Goal: Communication & Community: Answer question/provide support

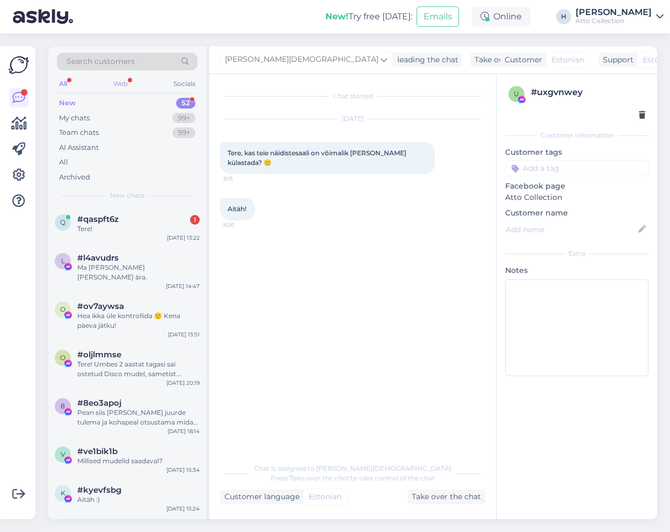
click at [114, 80] on div "Web" at bounding box center [120, 84] width 19 height 14
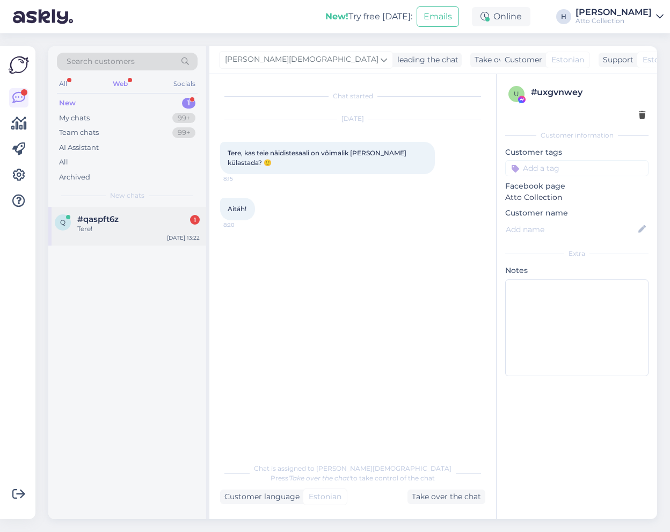
click at [108, 217] on span "#qaspft6z" at bounding box center [97, 219] width 41 height 10
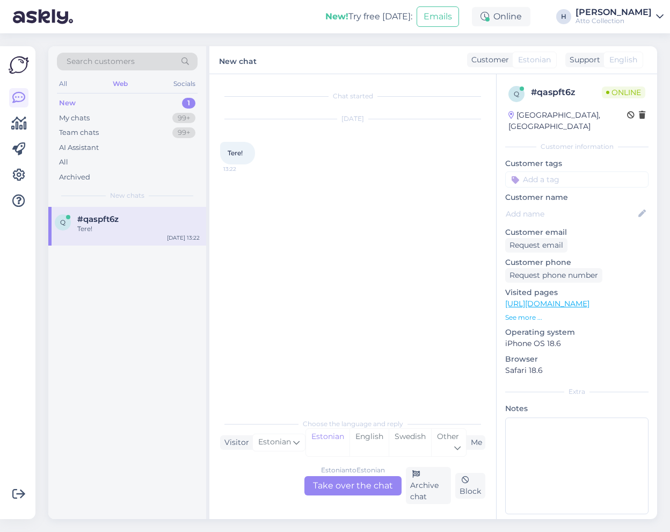
click at [355, 485] on div "Estonian to Estonian Take over the chat" at bounding box center [352, 485] width 97 height 19
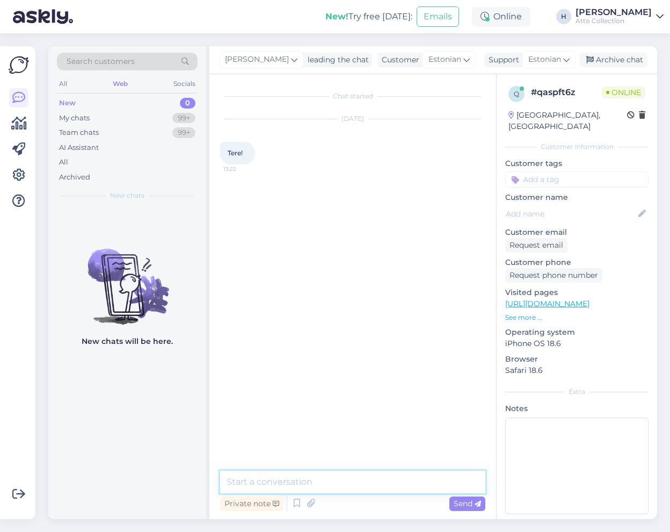
click at [316, 474] on textarea at bounding box center [352, 481] width 265 height 23
type textarea "Tere päevast!"
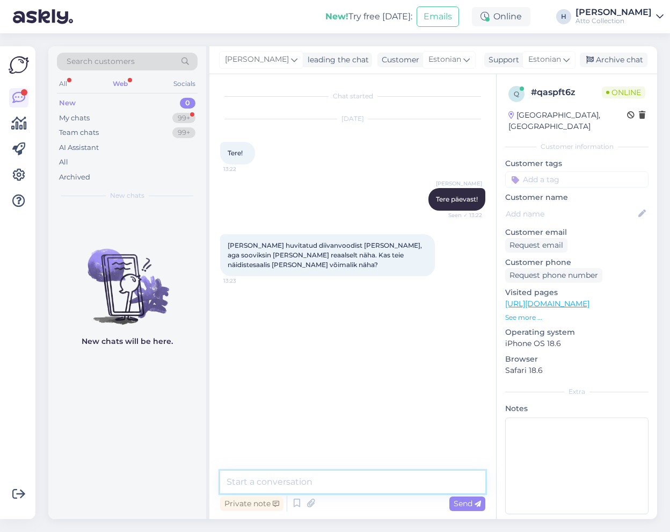
click at [304, 478] on textarea at bounding box center [352, 481] width 265 height 23
type textarea "[PERSON_NAME] on kohapeal tutvumiseks olemas"
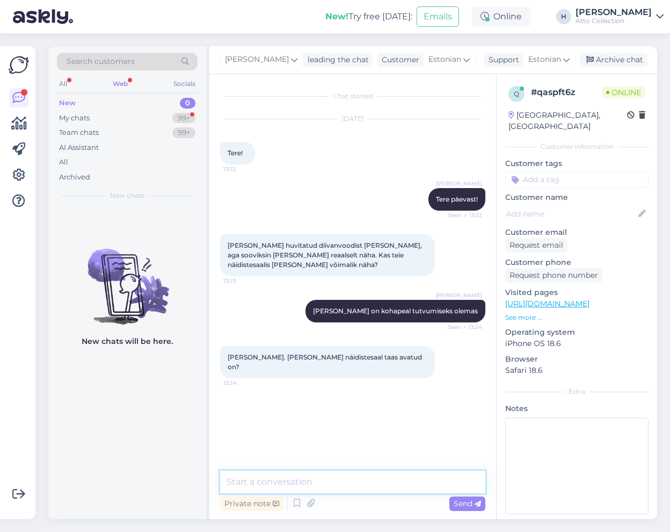
click at [313, 486] on textarea at bounding box center [352, 481] width 265 height 23
type textarea "Iga tööpäev 9.00-16.30"
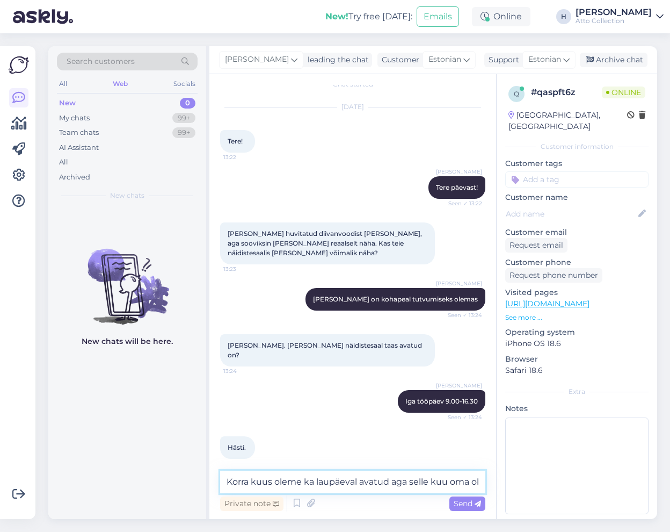
scroll to position [23, 0]
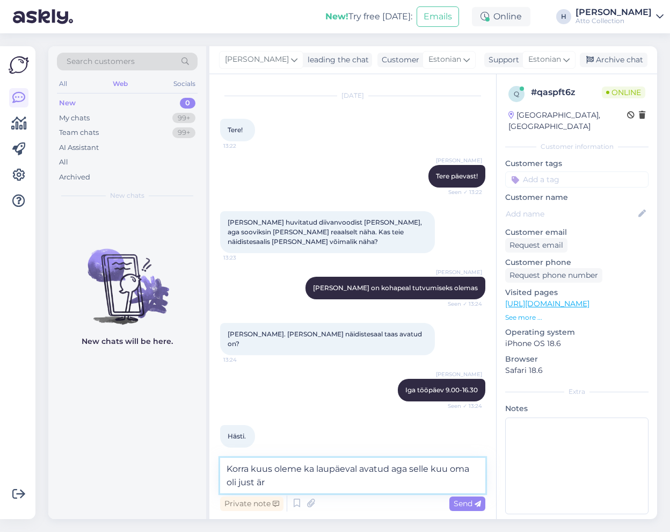
type textarea "Korra kuus oleme ka laupäeval avatud aga selle kuu oma oli just ära"
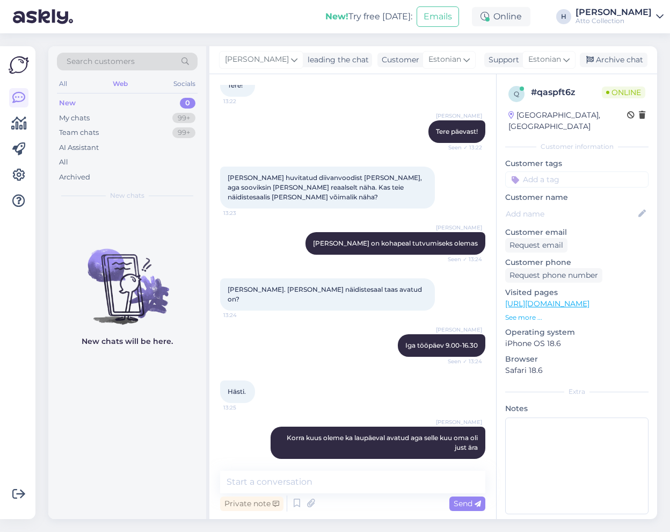
scroll to position [114, 0]
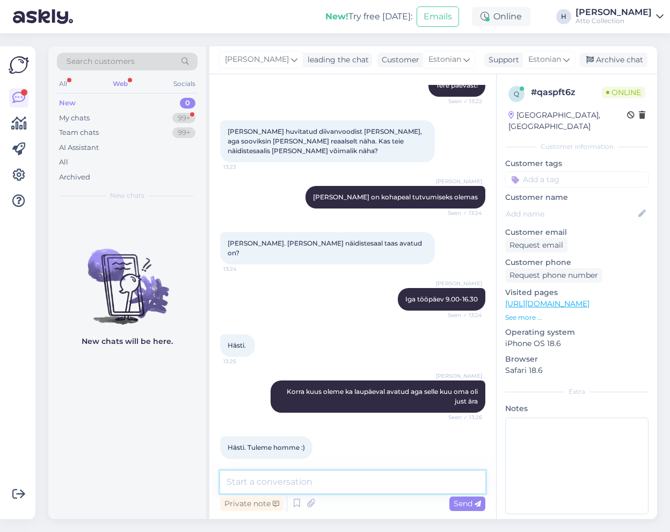
click at [335, 480] on textarea at bounding box center [352, 481] width 265 height 23
type textarea "Tore! Kaardirakenduste abil peaks meid lihtsasti leidma"
